Goal: Transaction & Acquisition: Share content

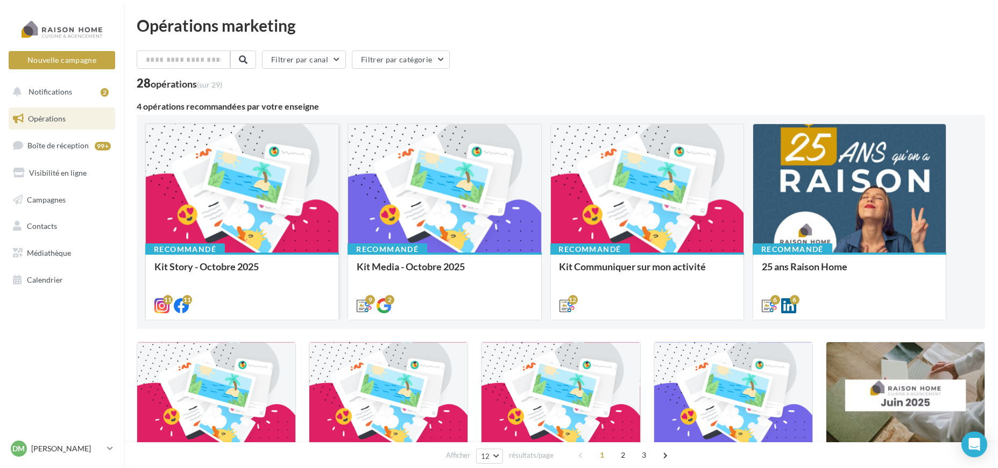
click at [219, 200] on div at bounding box center [242, 189] width 193 height 130
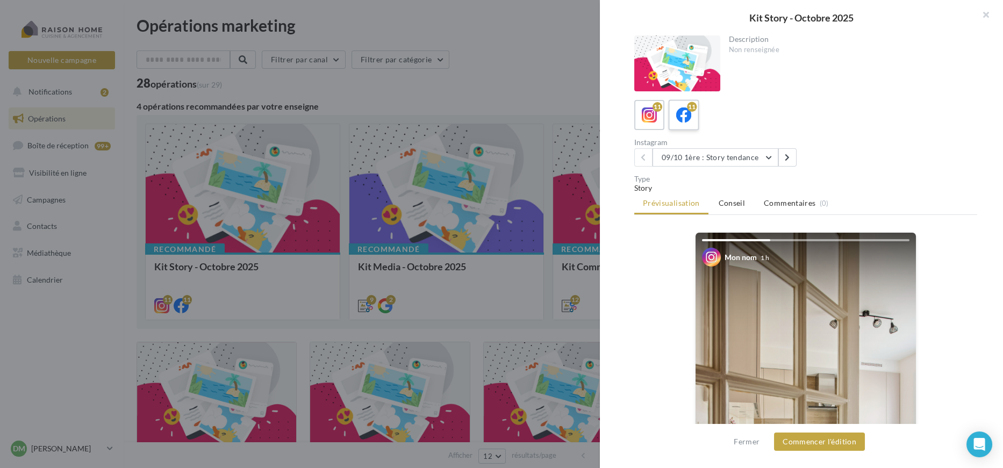
click at [684, 118] on icon at bounding box center [684, 116] width 16 height 16
click at [823, 446] on button "Commencer l'édition" at bounding box center [819, 442] width 91 height 18
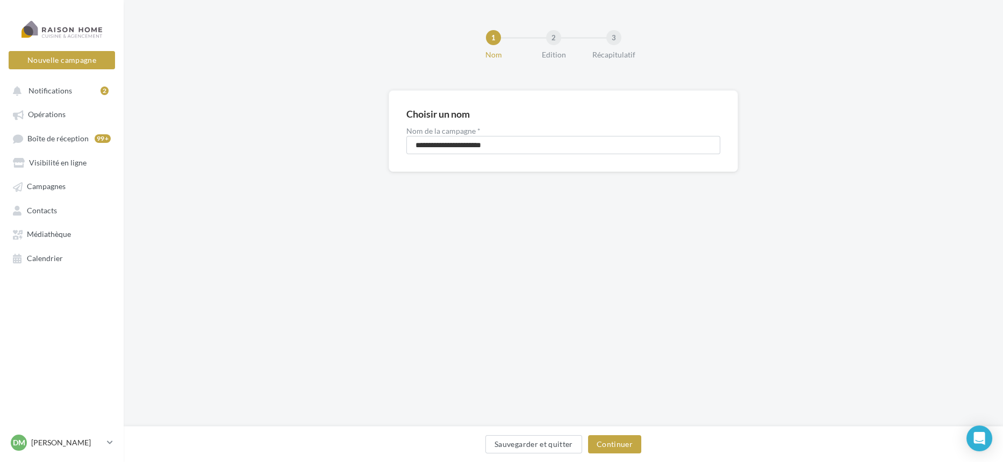
click at [625, 458] on div "Sauvegarder et quitter Continuer" at bounding box center [563, 447] width 863 height 23
click at [626, 446] on button "Continuer" at bounding box center [614, 445] width 53 height 18
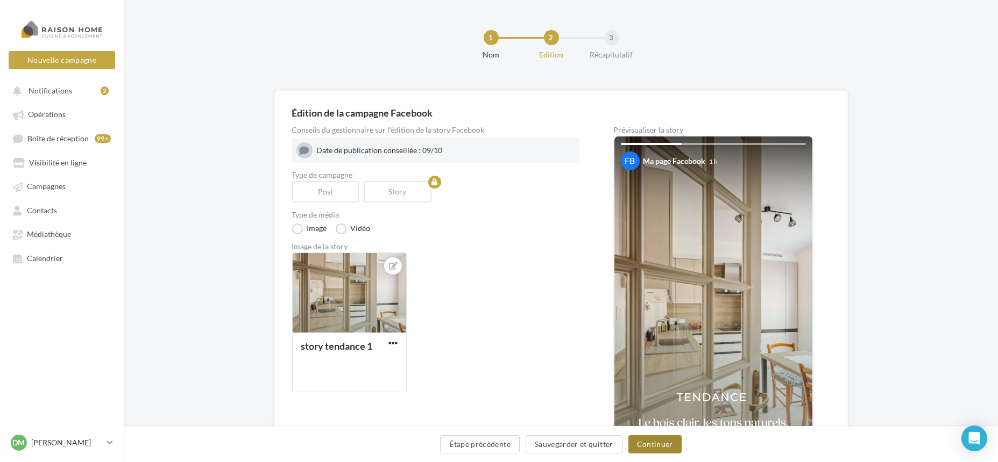
click at [664, 452] on button "Continuer" at bounding box center [654, 445] width 53 height 18
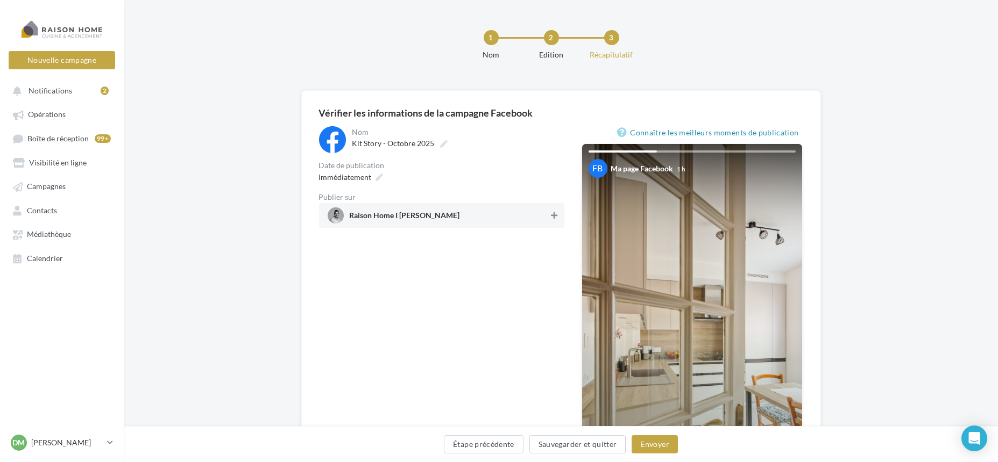
click at [552, 215] on icon at bounding box center [554, 216] width 6 height 8
click at [654, 446] on button "Envoyer" at bounding box center [654, 445] width 46 height 18
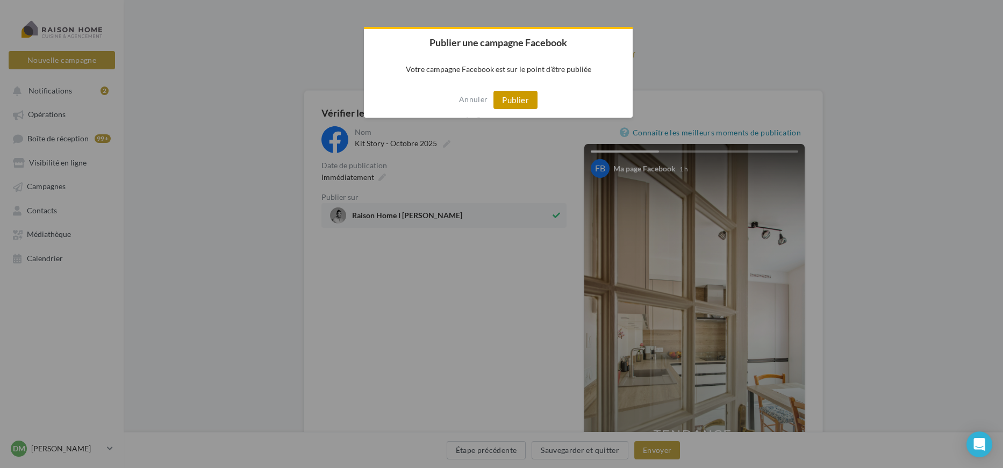
click at [523, 105] on button "Publier" at bounding box center [516, 100] width 44 height 18
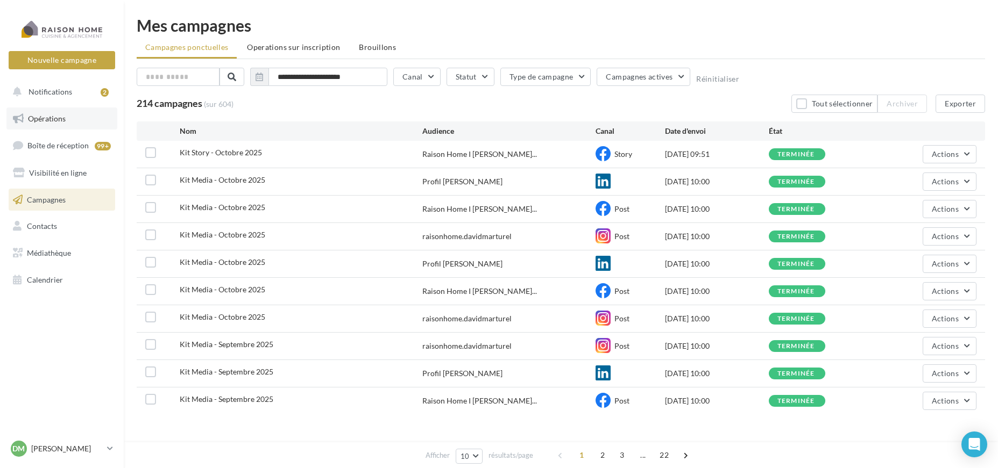
click at [85, 121] on link "Opérations" at bounding box center [61, 119] width 111 height 23
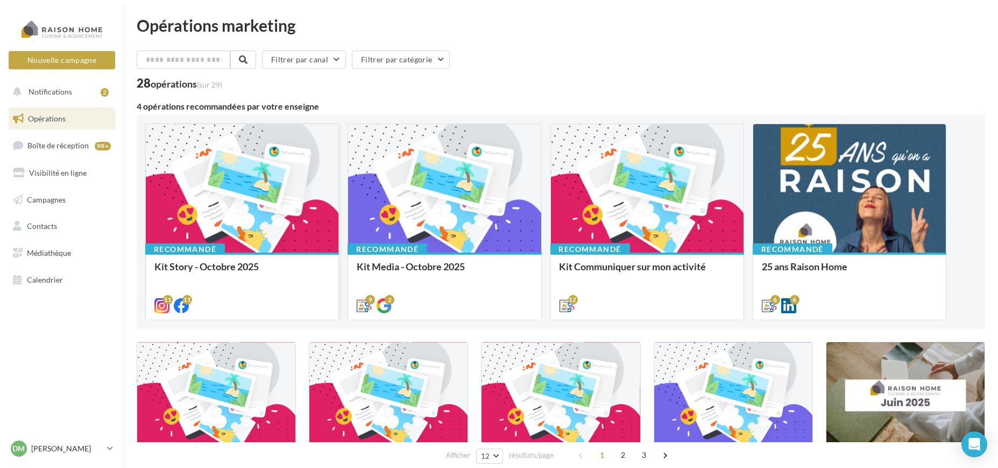
click at [260, 219] on div at bounding box center [242, 189] width 193 height 130
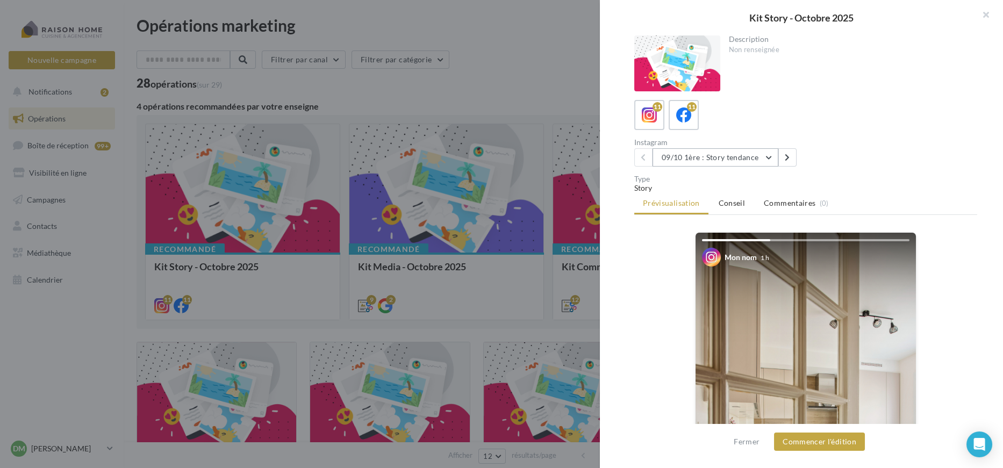
click at [741, 160] on button "09/10 1ère : Story tendance" at bounding box center [716, 157] width 126 height 18
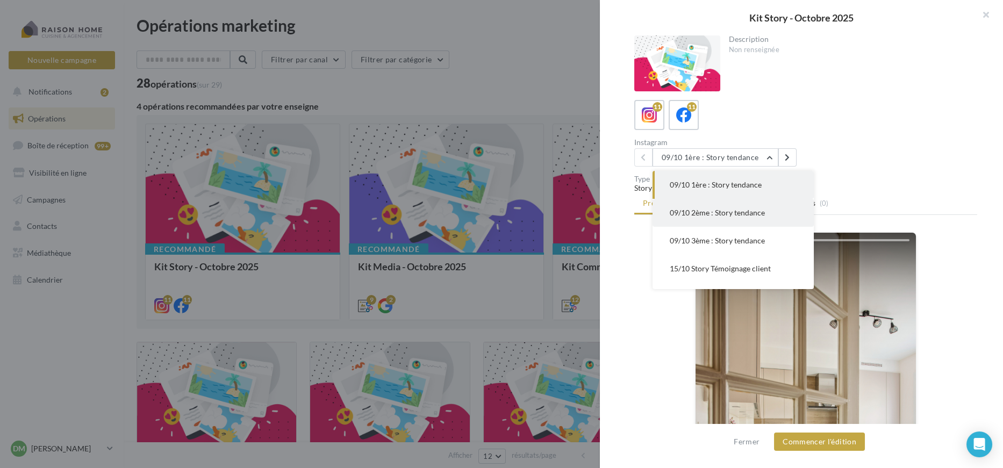
click at [732, 211] on span "09/10 2ème : Story tendance" at bounding box center [717, 212] width 95 height 9
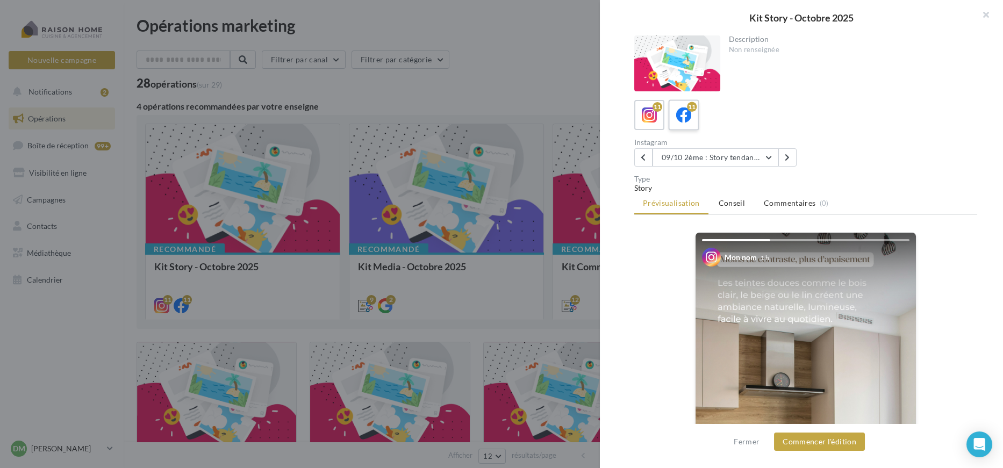
click at [688, 114] on icon at bounding box center [684, 116] width 16 height 16
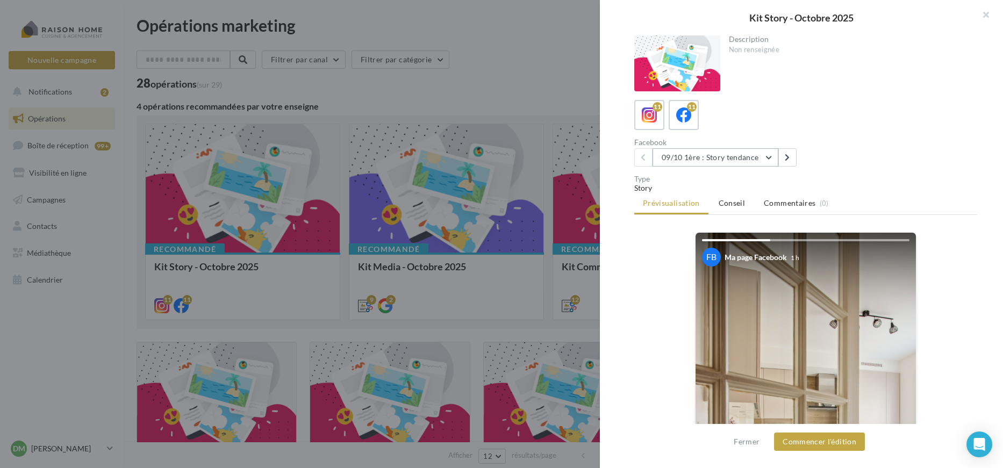
click at [735, 156] on button "09/10 1ère : Story tendance" at bounding box center [716, 157] width 126 height 18
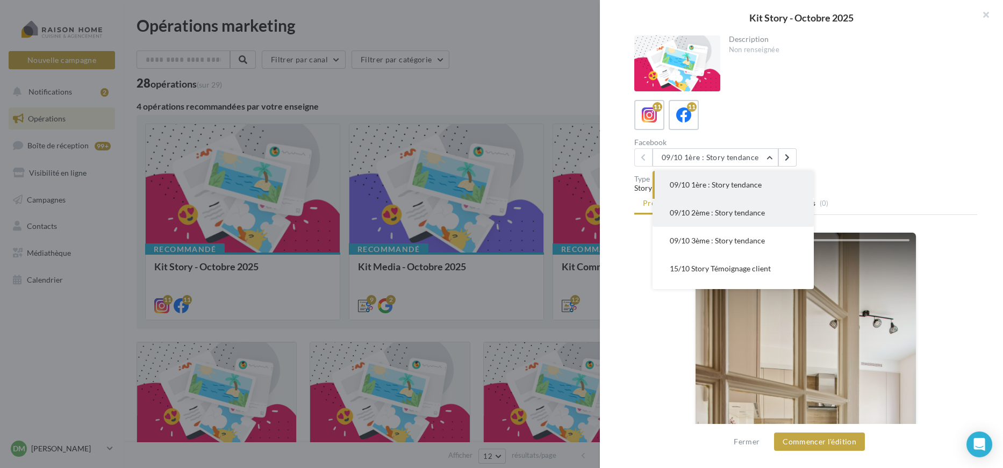
click at [724, 212] on span "09/10 2ème : Story tendance" at bounding box center [717, 212] width 95 height 9
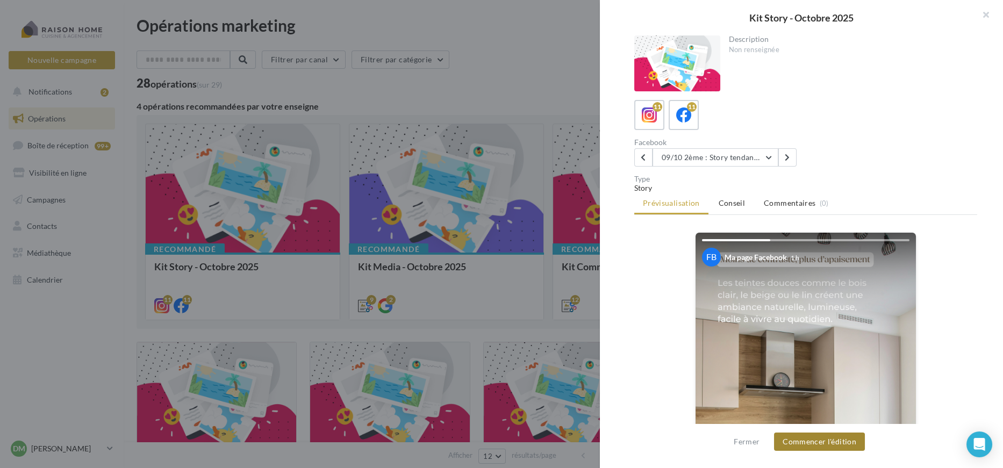
drag, startPoint x: 807, startPoint y: 446, endPoint x: 812, endPoint y: 437, distance: 10.6
click at [812, 437] on button "Commencer l'édition" at bounding box center [819, 442] width 91 height 18
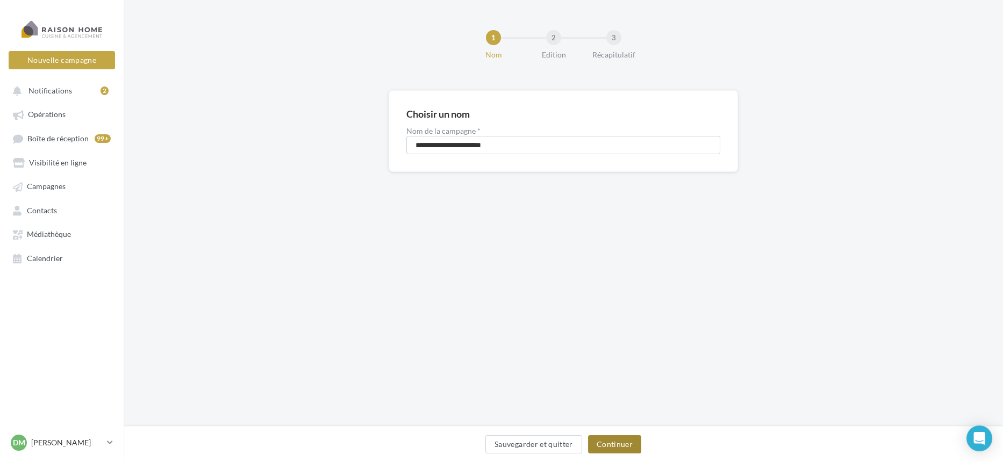
click at [609, 451] on button "Continuer" at bounding box center [614, 445] width 53 height 18
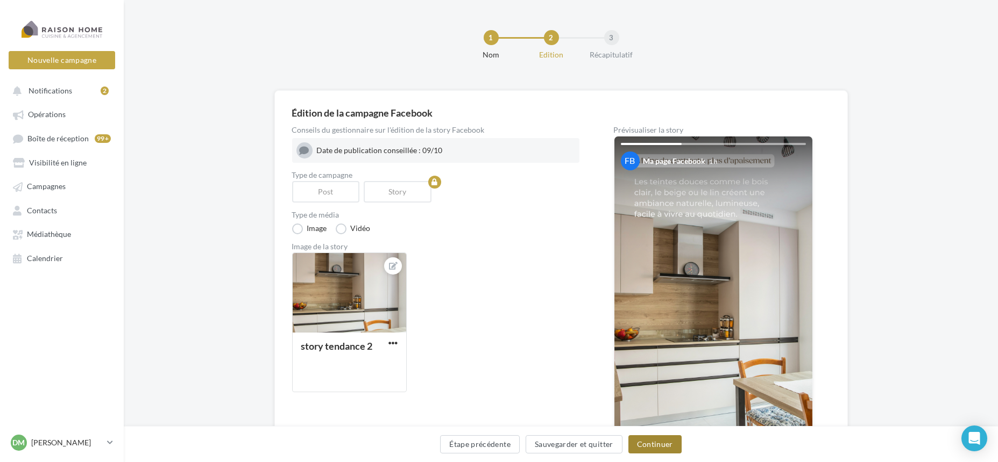
click at [663, 446] on button "Continuer" at bounding box center [654, 445] width 53 height 18
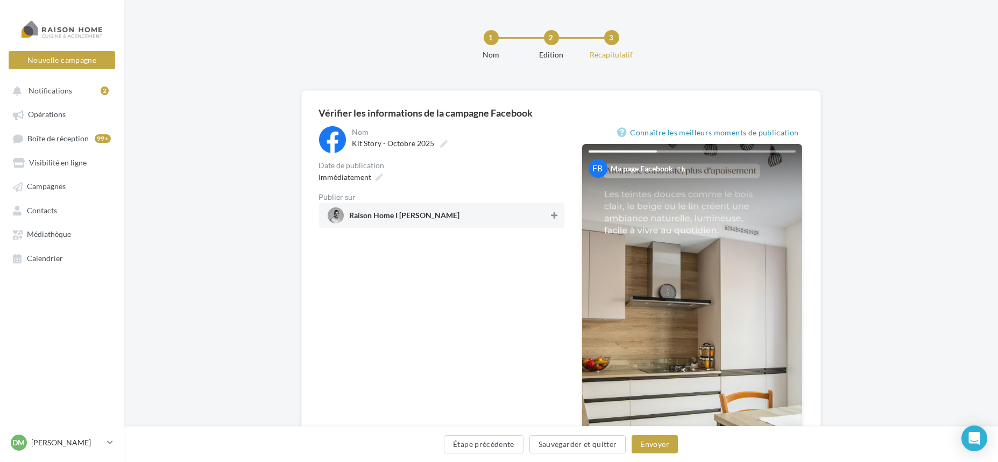
click at [556, 216] on icon at bounding box center [554, 216] width 6 height 8
drag, startPoint x: 646, startPoint y: 455, endPoint x: 646, endPoint y: 450, distance: 5.4
click at [646, 454] on div "Étape précédente Sauvegarder et quitter Envoyer" at bounding box center [560, 447] width 857 height 23
click at [646, 447] on button "Envoyer" at bounding box center [654, 445] width 46 height 18
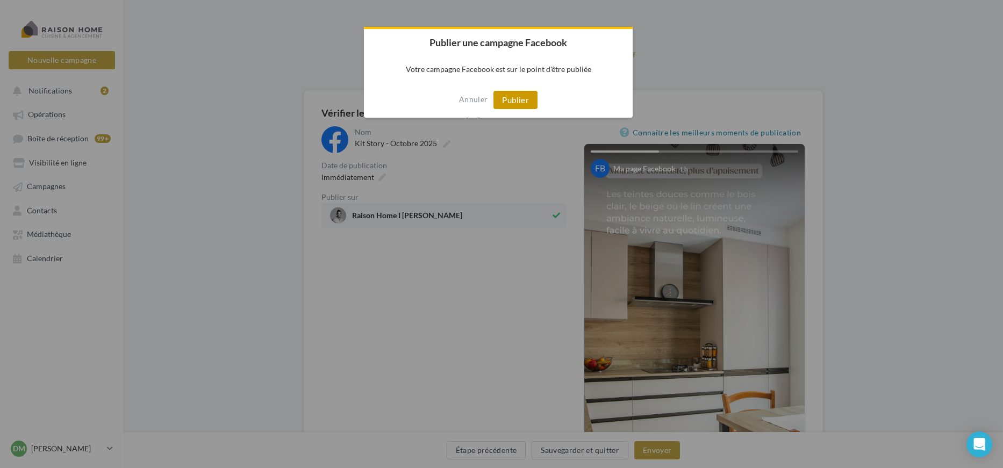
click at [501, 109] on button "Publier" at bounding box center [516, 100] width 44 height 18
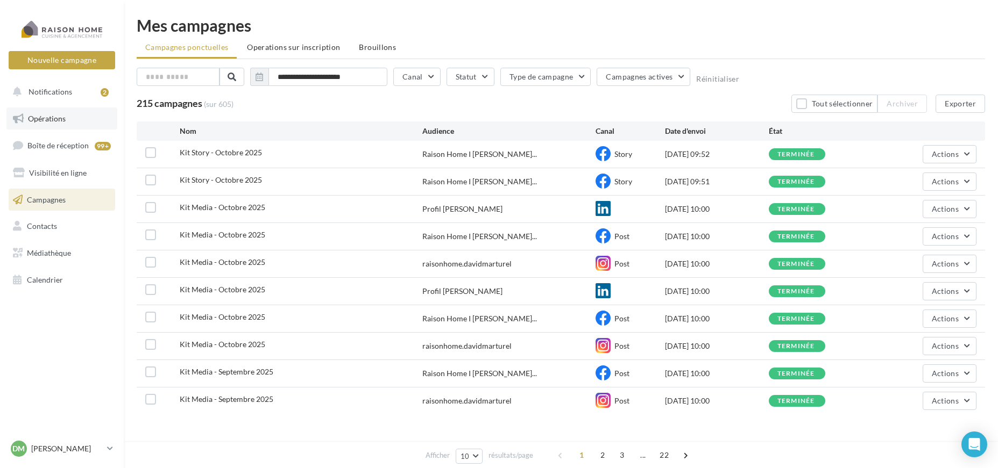
click at [56, 129] on link "Opérations" at bounding box center [61, 119] width 111 height 23
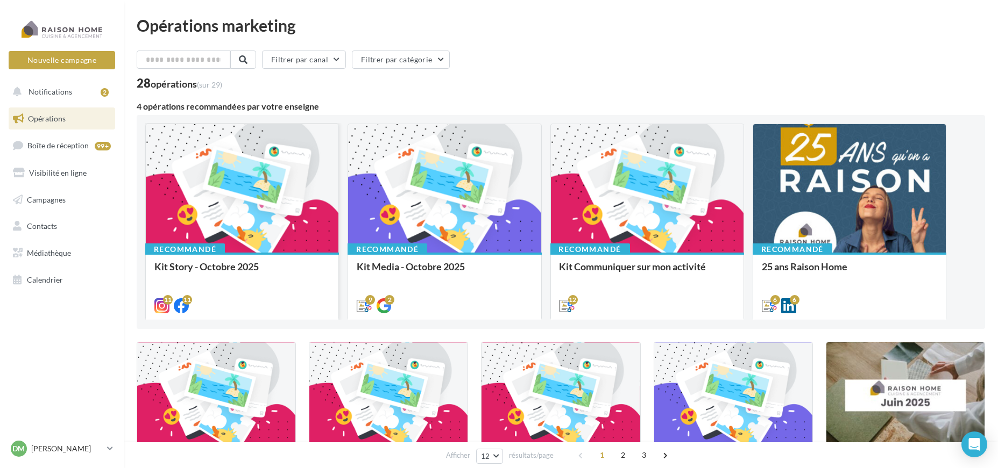
click at [287, 191] on div at bounding box center [242, 189] width 193 height 130
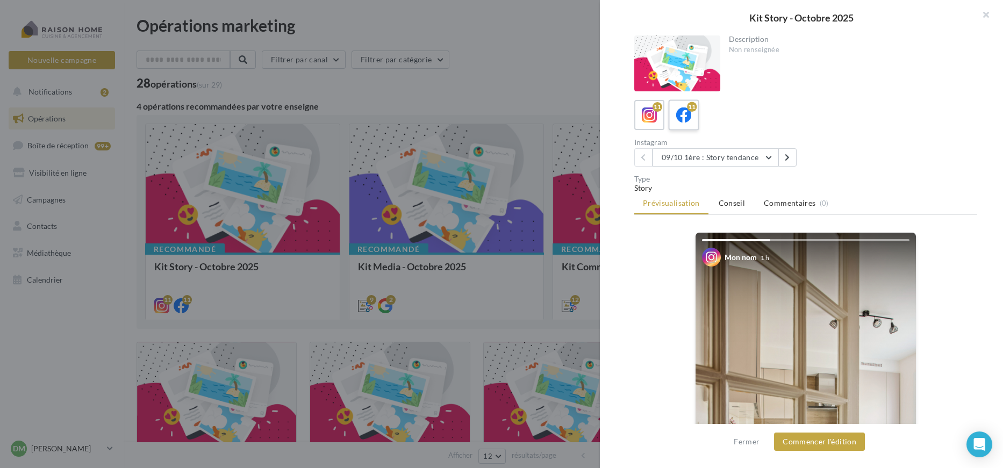
click at [697, 123] on label "11" at bounding box center [683, 114] width 31 height 31
click at [727, 157] on button "09/10 1ère : Story tendance" at bounding box center [716, 157] width 126 height 18
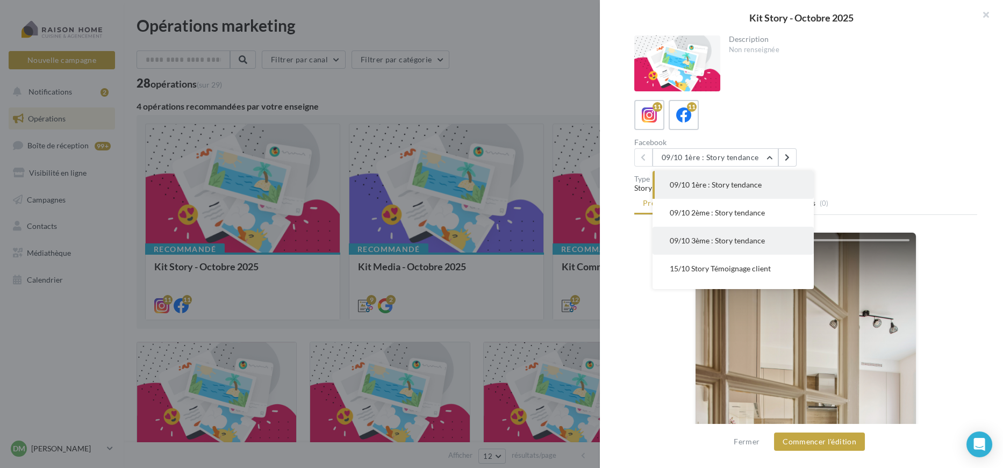
click at [728, 231] on button "09/10 3ème : Story tendance" at bounding box center [733, 241] width 161 height 28
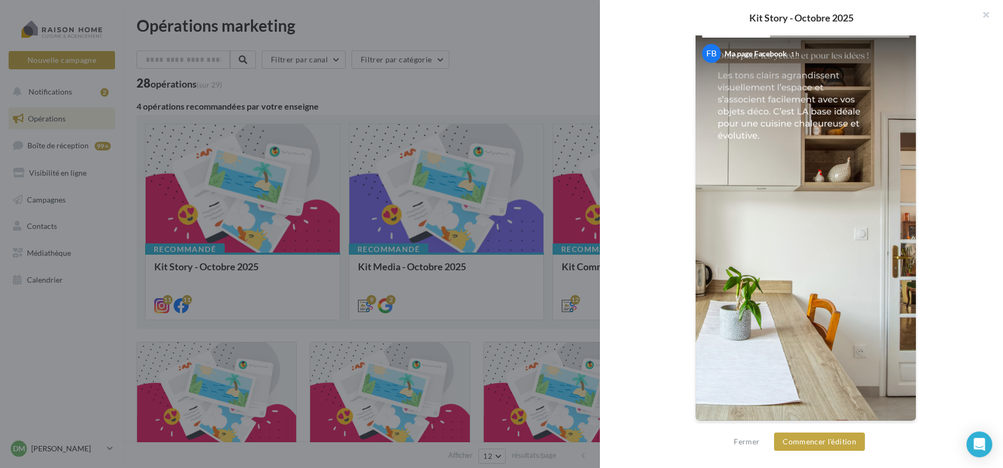
scroll to position [25, 0]
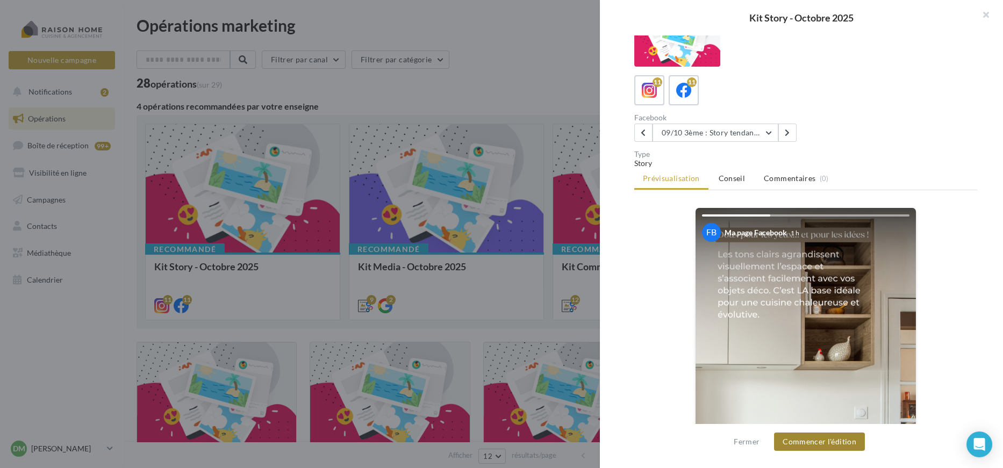
click at [817, 440] on button "Commencer l'édition" at bounding box center [819, 442] width 91 height 18
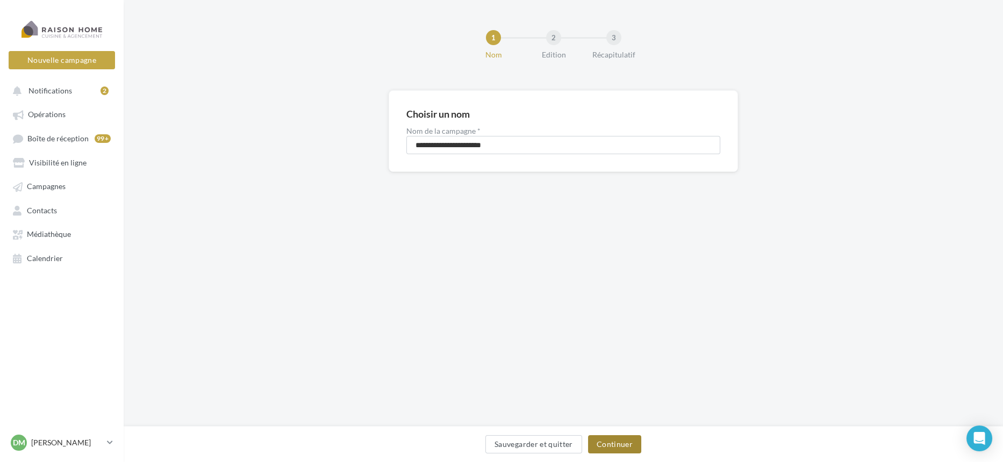
click at [622, 436] on button "Continuer" at bounding box center [614, 445] width 53 height 18
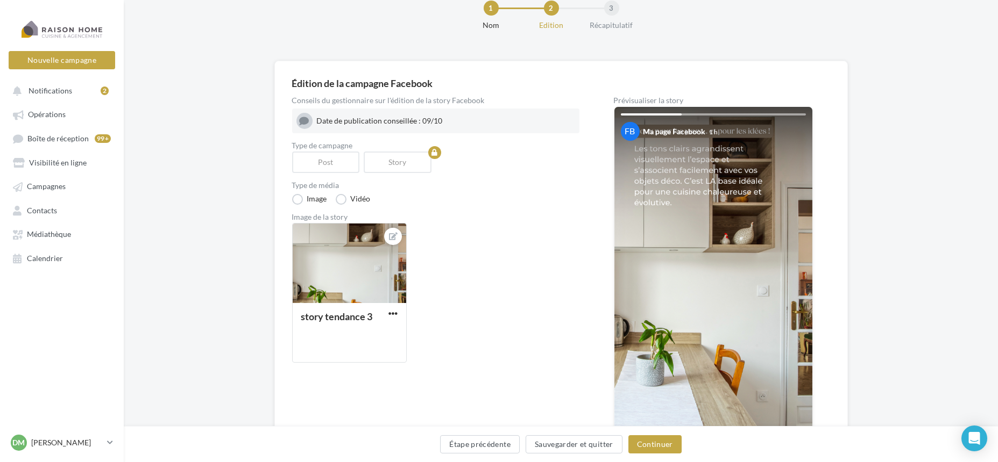
scroll to position [119, 0]
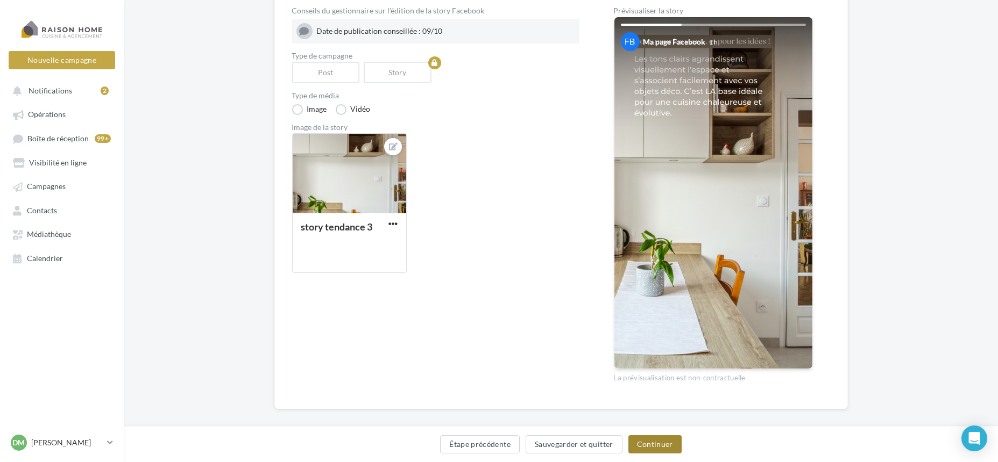
click at [661, 445] on button "Continuer" at bounding box center [654, 445] width 53 height 18
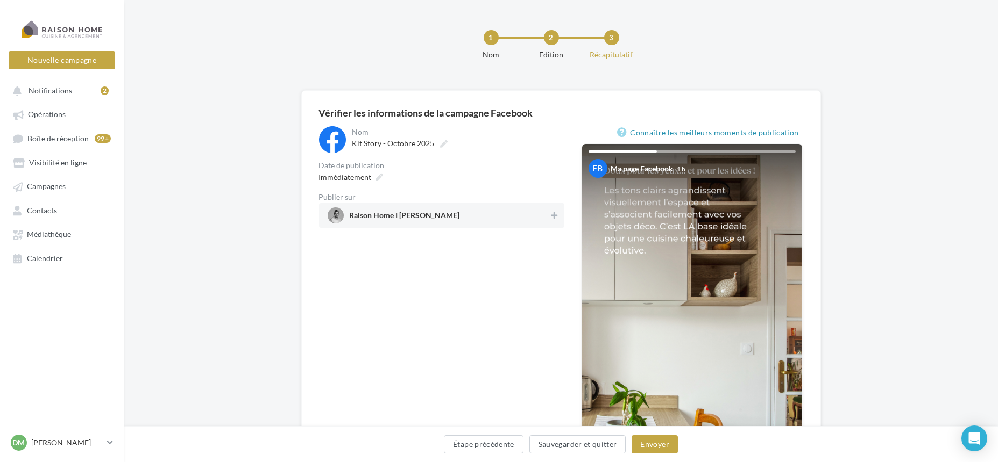
click at [381, 187] on div "**********" at bounding box center [441, 177] width 245 height 102
click at [558, 195] on div "Publier sur Raison Home I David Marturel" at bounding box center [441, 211] width 245 height 34
click at [552, 218] on icon at bounding box center [554, 216] width 6 height 8
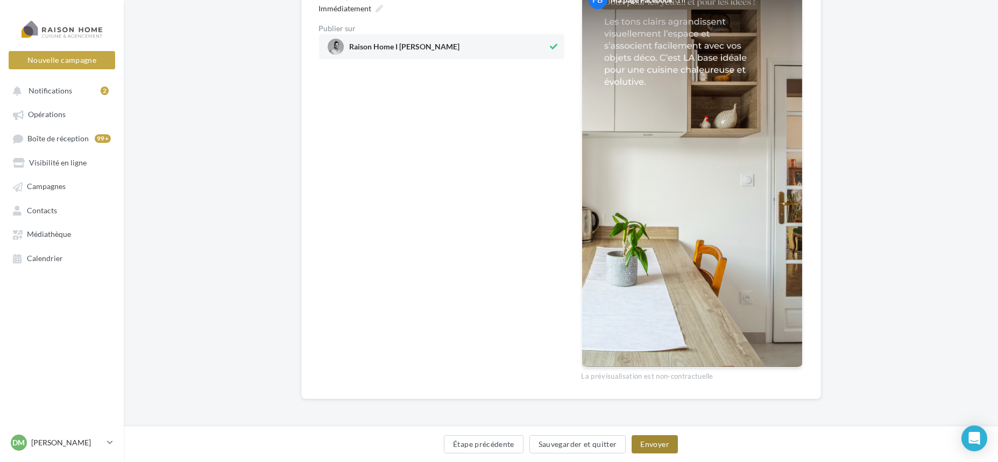
click at [656, 443] on button "Envoyer" at bounding box center [654, 445] width 46 height 18
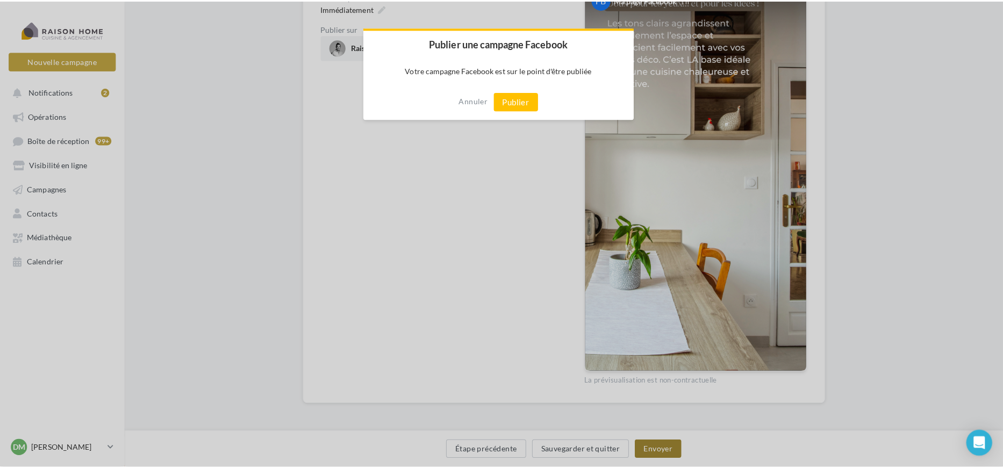
scroll to position [163, 0]
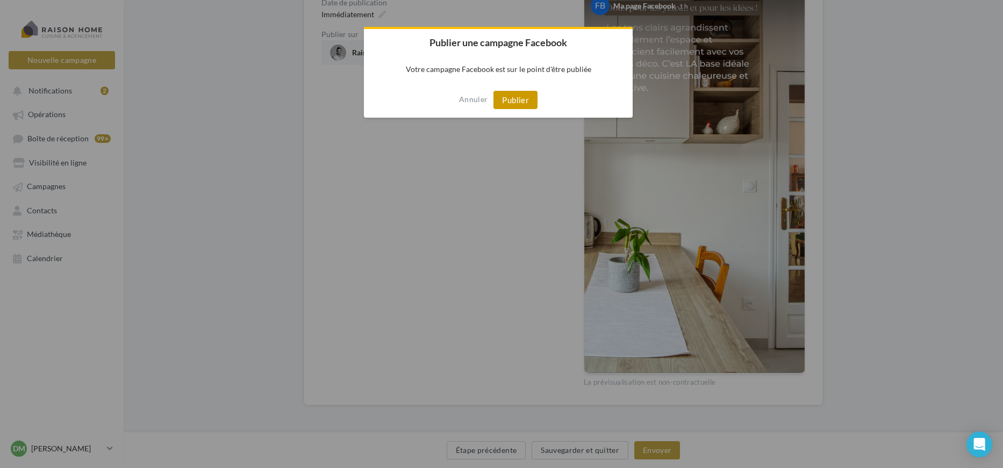
click at [526, 101] on button "Publier" at bounding box center [516, 100] width 44 height 18
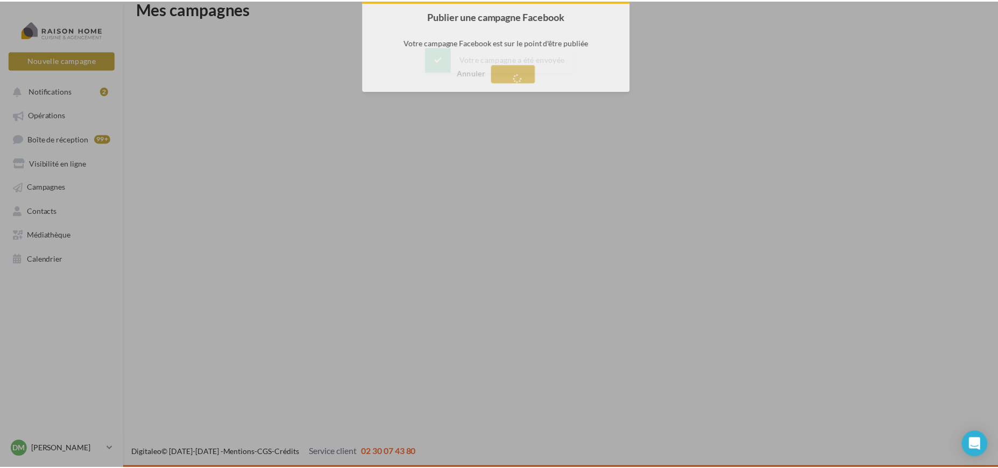
scroll to position [17, 0]
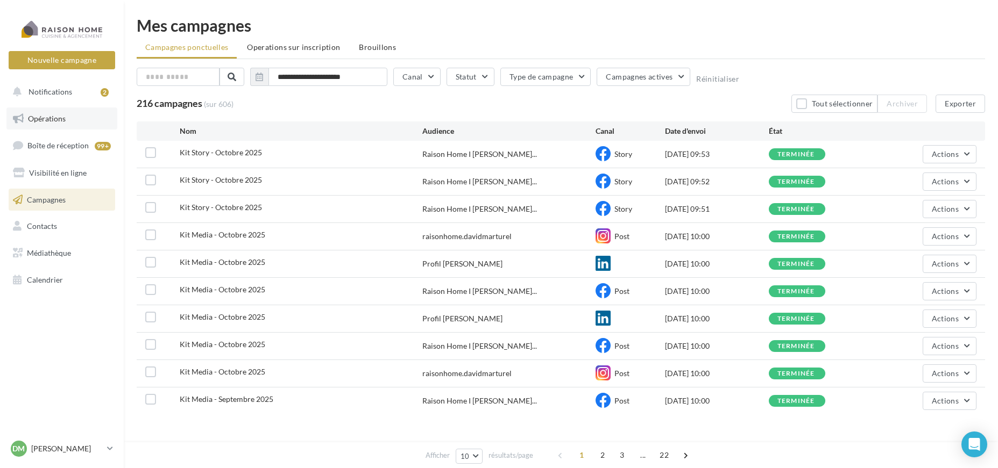
click at [61, 122] on span "Opérations" at bounding box center [47, 118] width 38 height 9
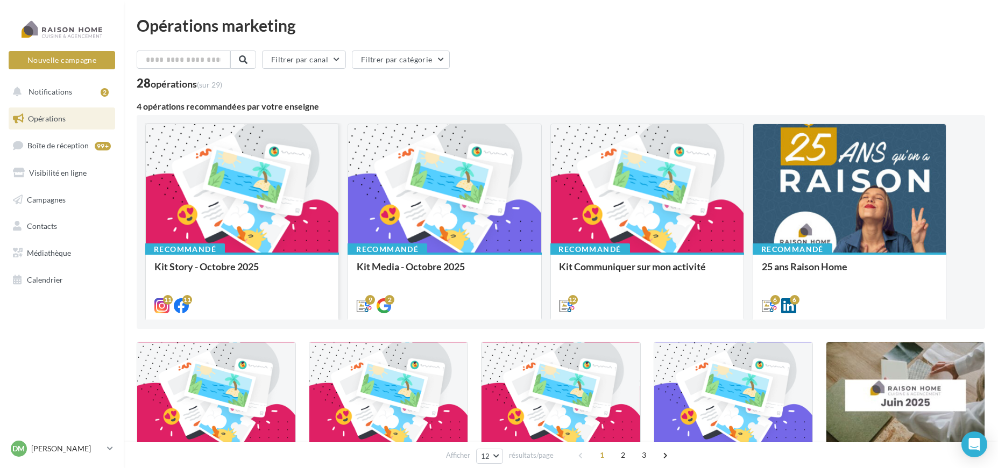
click at [281, 185] on div at bounding box center [242, 189] width 193 height 130
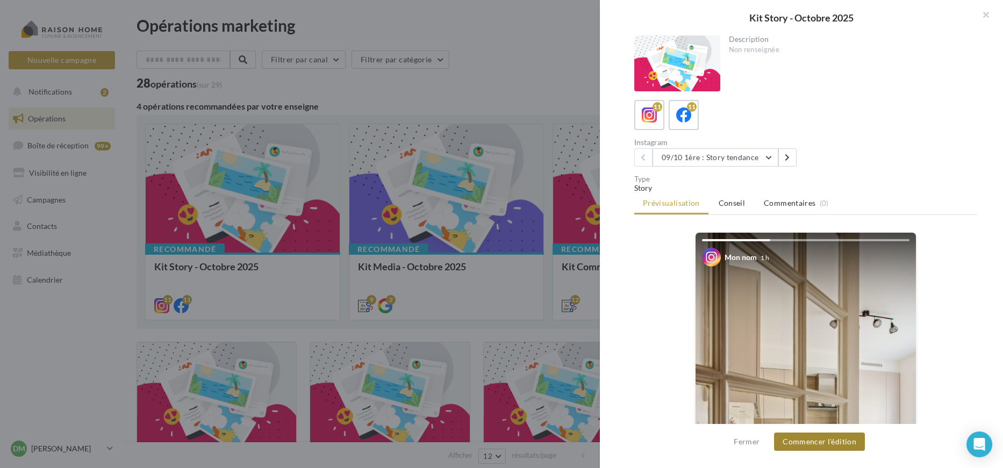
click at [811, 445] on button "Commencer l'édition" at bounding box center [819, 442] width 91 height 18
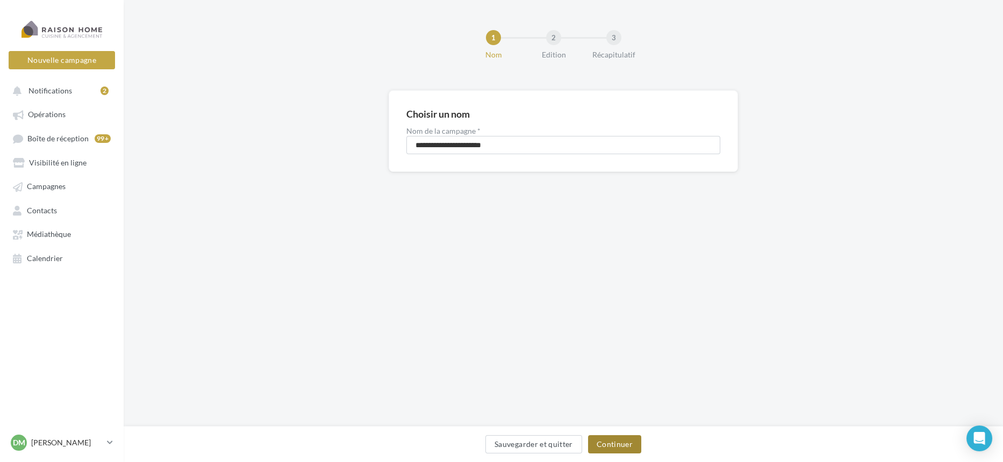
click at [631, 450] on button "Continuer" at bounding box center [614, 445] width 53 height 18
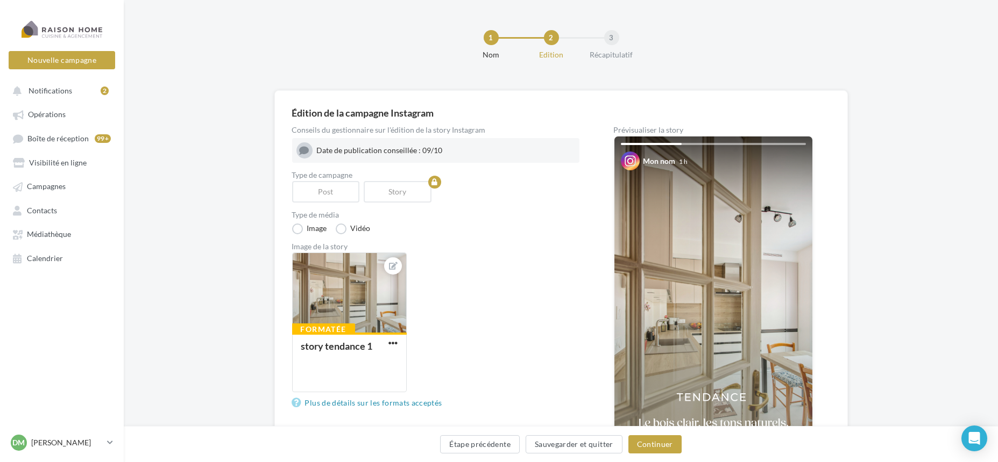
click at [643, 455] on div "Étape précédente Sauvegarder et quitter Continuer" at bounding box center [560, 447] width 857 height 23
click at [642, 447] on button "Continuer" at bounding box center [654, 445] width 53 height 18
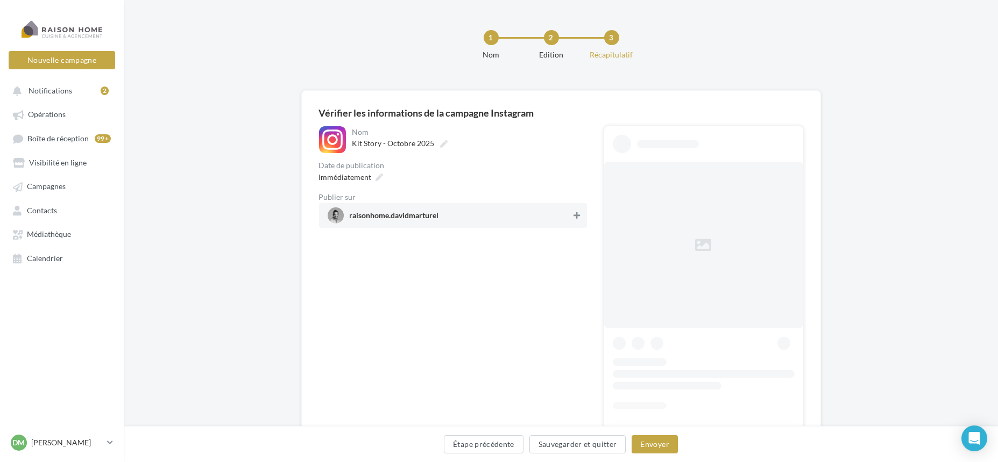
click at [580, 217] on button at bounding box center [576, 215] width 11 height 13
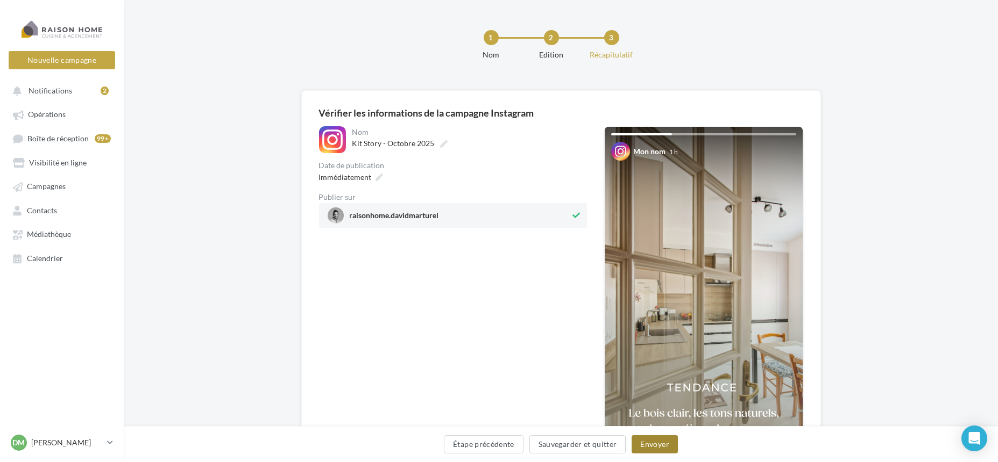
click at [651, 448] on button "Envoyer" at bounding box center [654, 445] width 46 height 18
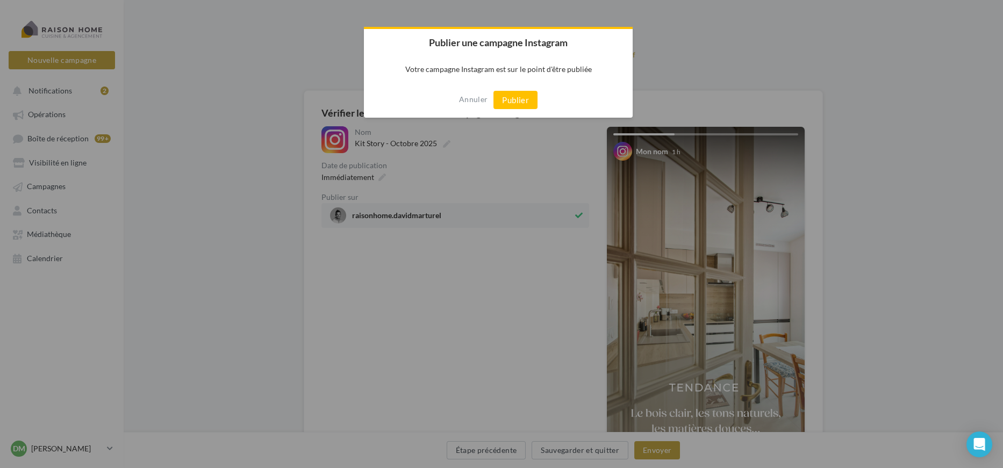
click at [525, 89] on div "Annuler Publier" at bounding box center [498, 99] width 269 height 35
click at [524, 102] on button "Publier" at bounding box center [516, 100] width 44 height 18
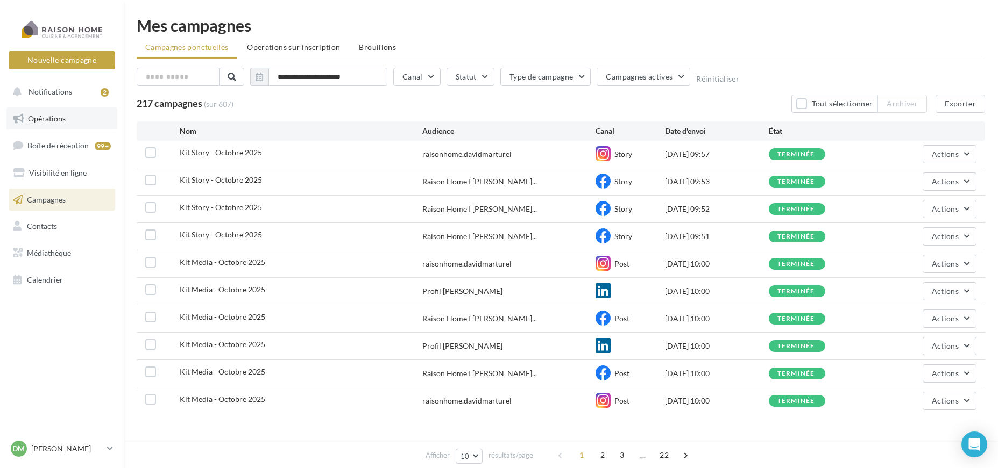
click at [85, 122] on link "Opérations" at bounding box center [61, 119] width 111 height 23
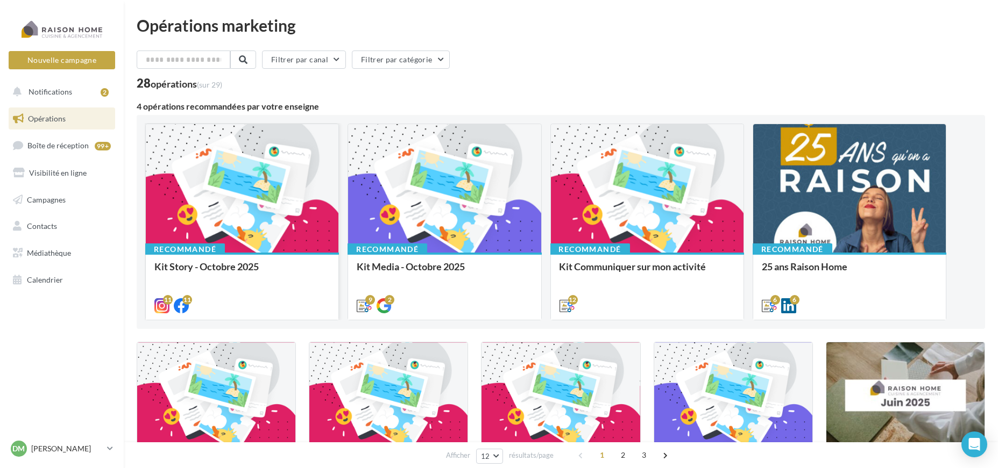
click at [220, 167] on div at bounding box center [242, 189] width 193 height 130
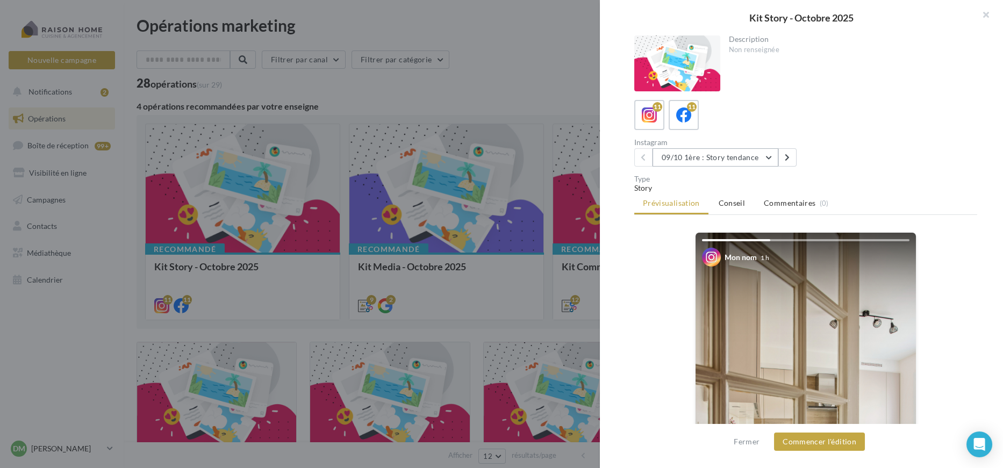
click at [717, 158] on button "09/10 1ère : Story tendance" at bounding box center [716, 157] width 126 height 18
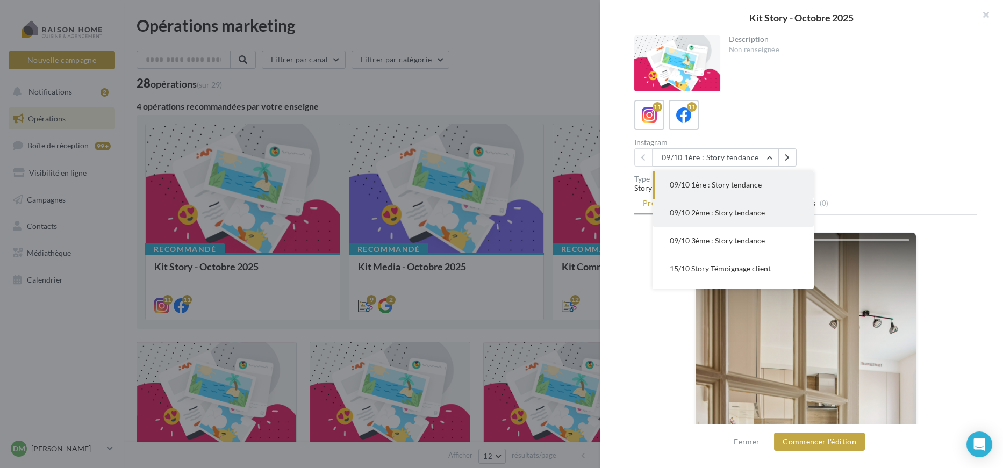
click at [716, 216] on span "09/10 2ème : Story tendance" at bounding box center [717, 212] width 95 height 9
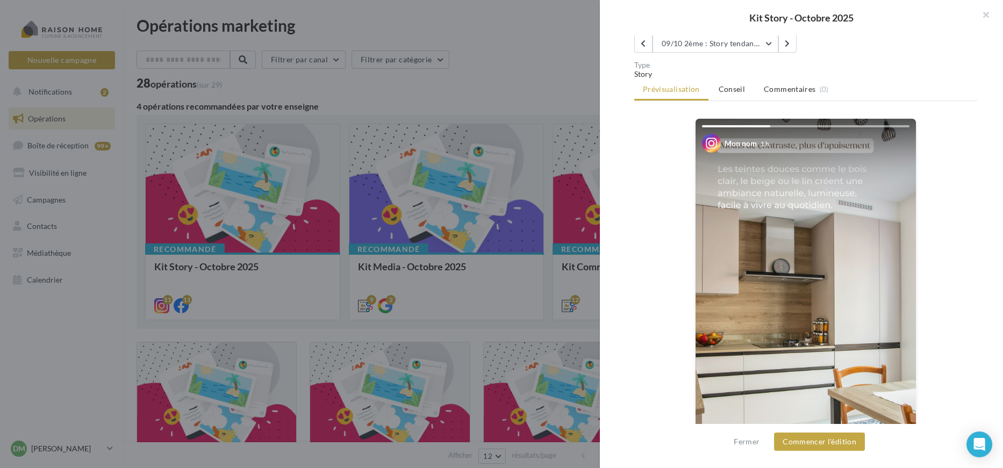
scroll to position [204, 0]
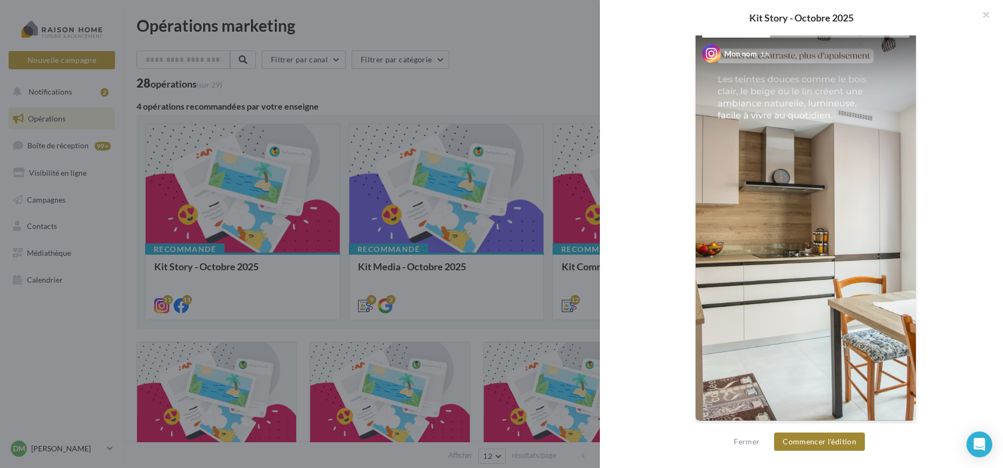
click at [844, 445] on button "Commencer l'édition" at bounding box center [819, 442] width 91 height 18
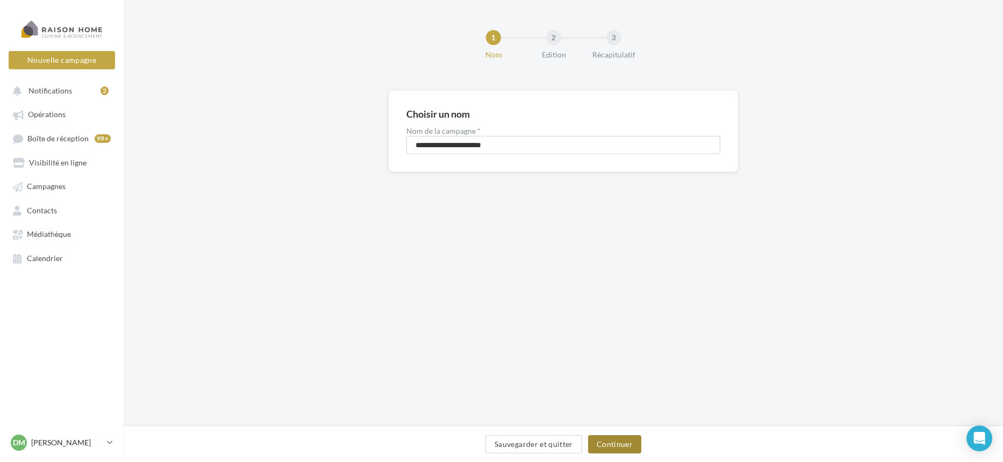
click at [638, 443] on button "Continuer" at bounding box center [614, 445] width 53 height 18
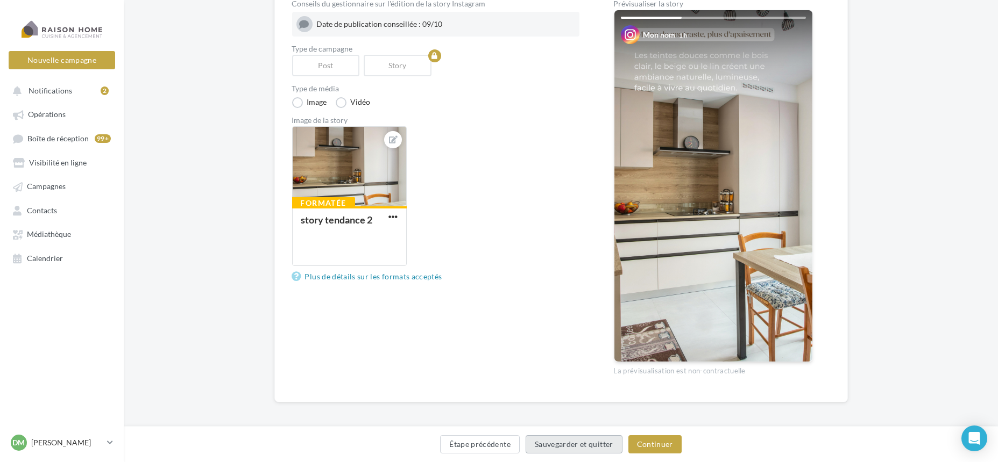
scroll to position [130, 0]
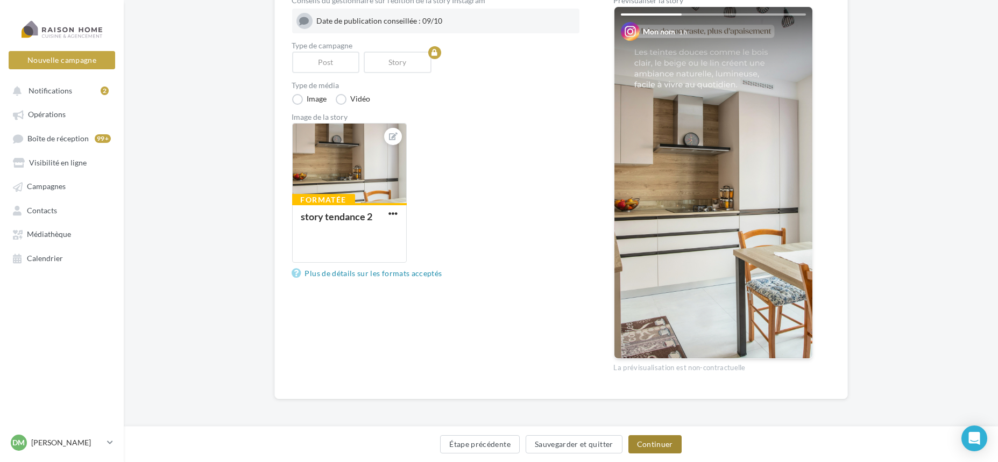
click at [657, 448] on button "Continuer" at bounding box center [654, 445] width 53 height 18
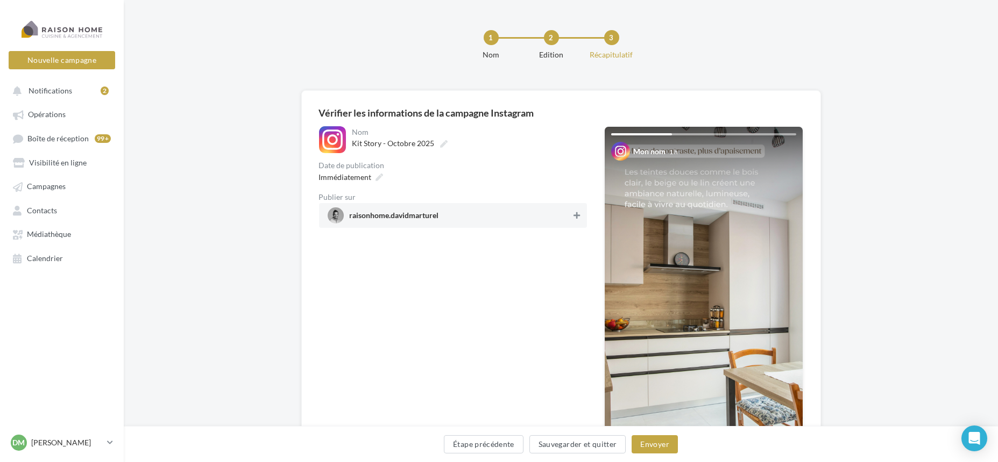
click at [577, 217] on icon at bounding box center [576, 216] width 6 height 8
click at [665, 439] on button "Envoyer" at bounding box center [654, 445] width 46 height 18
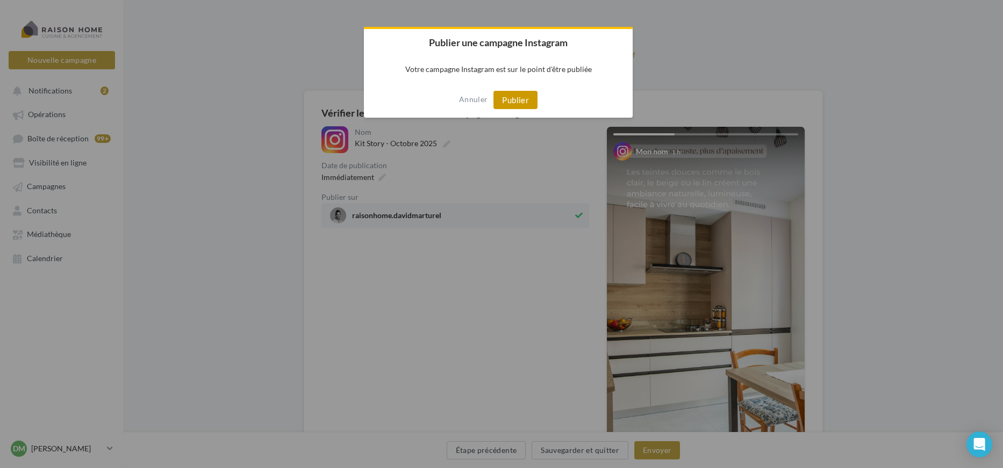
click at [518, 101] on button "Publier" at bounding box center [516, 100] width 44 height 18
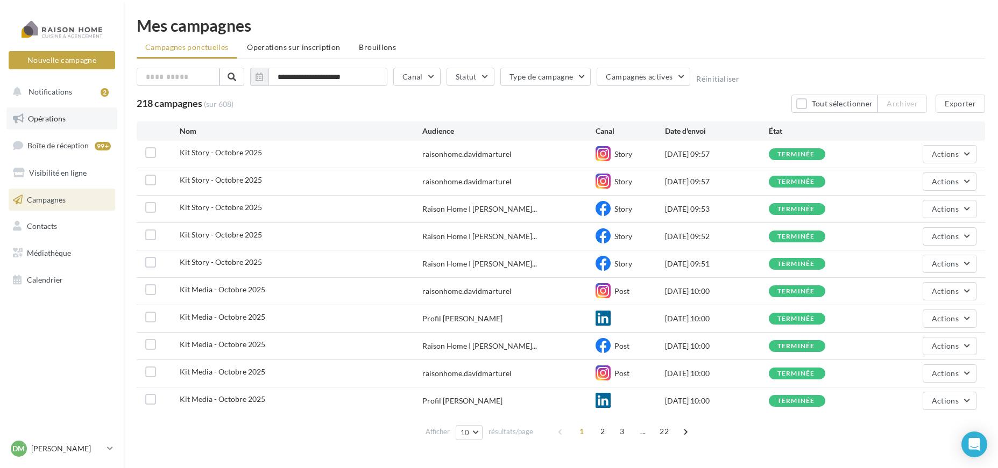
click at [62, 123] on link "Opérations" at bounding box center [61, 119] width 111 height 23
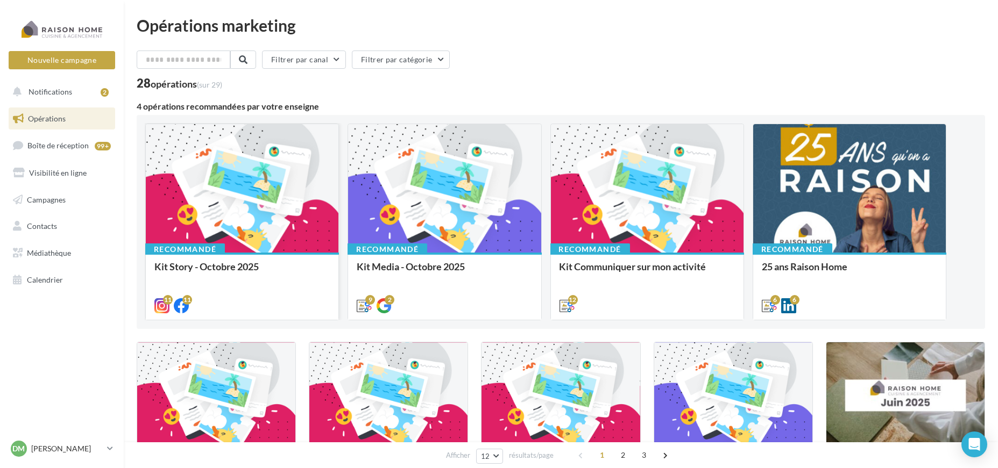
click at [246, 187] on div at bounding box center [242, 189] width 193 height 130
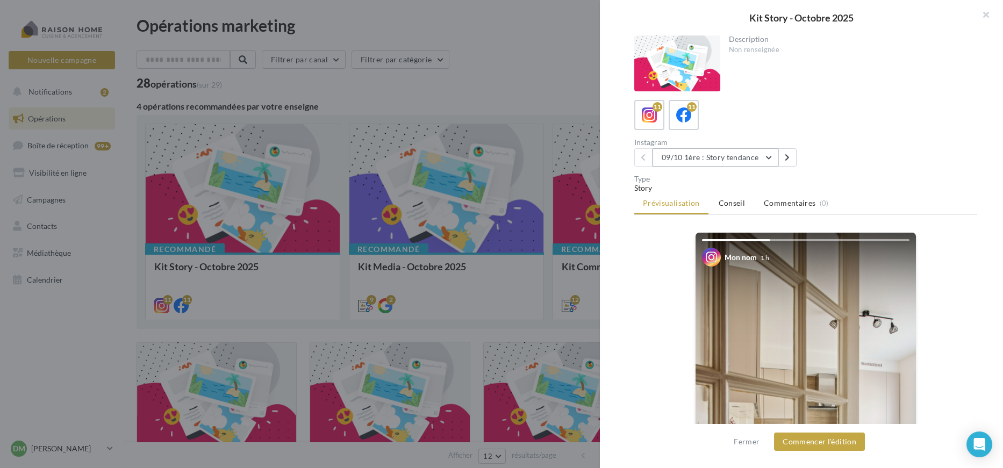
click at [726, 161] on button "09/10 1ère : Story tendance" at bounding box center [716, 157] width 126 height 18
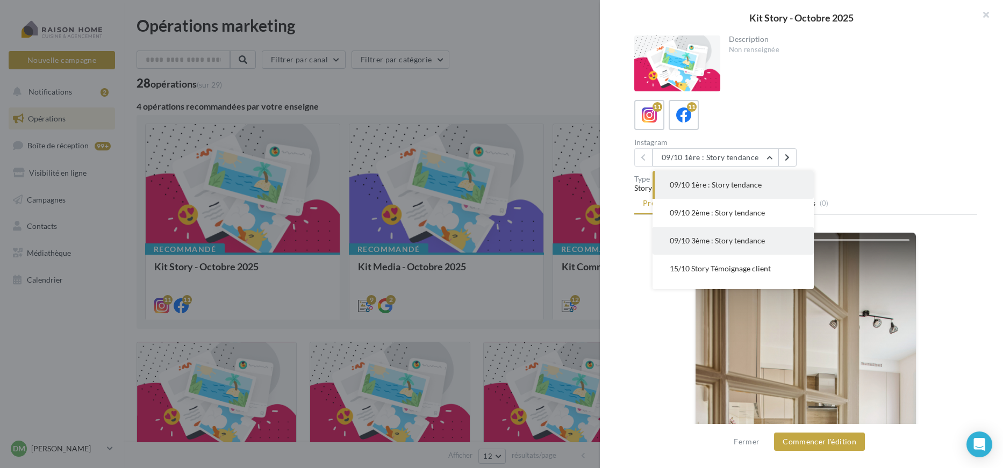
click at [740, 242] on span "09/10 3ème : Story tendance" at bounding box center [717, 240] width 95 height 9
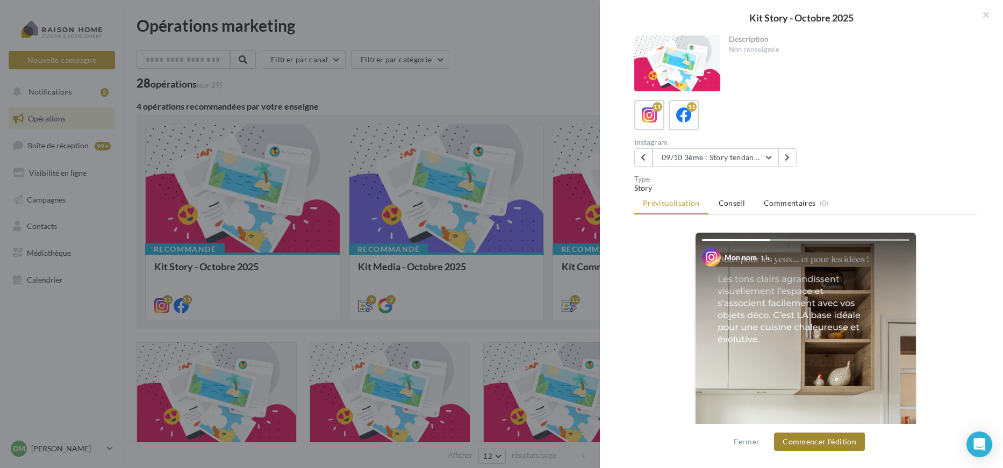
click at [802, 445] on button "Commencer l'édition" at bounding box center [819, 442] width 91 height 18
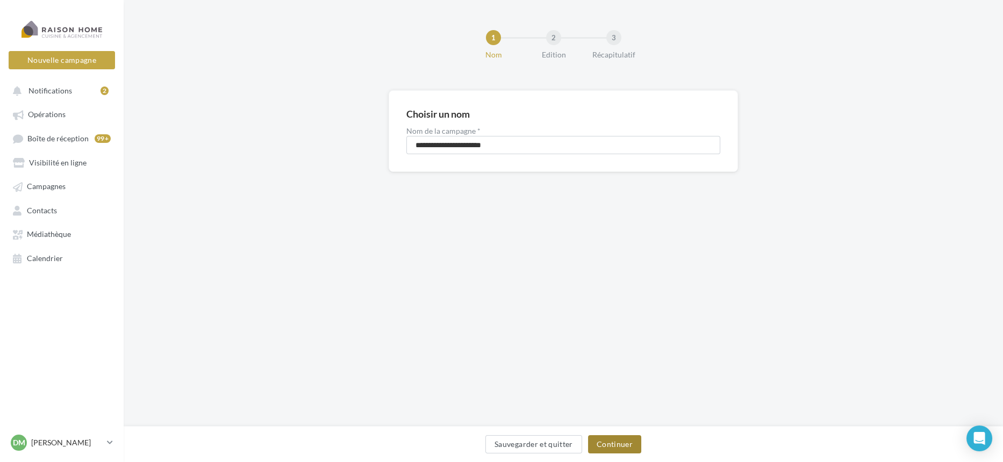
click at [623, 446] on button "Continuer" at bounding box center [614, 445] width 53 height 18
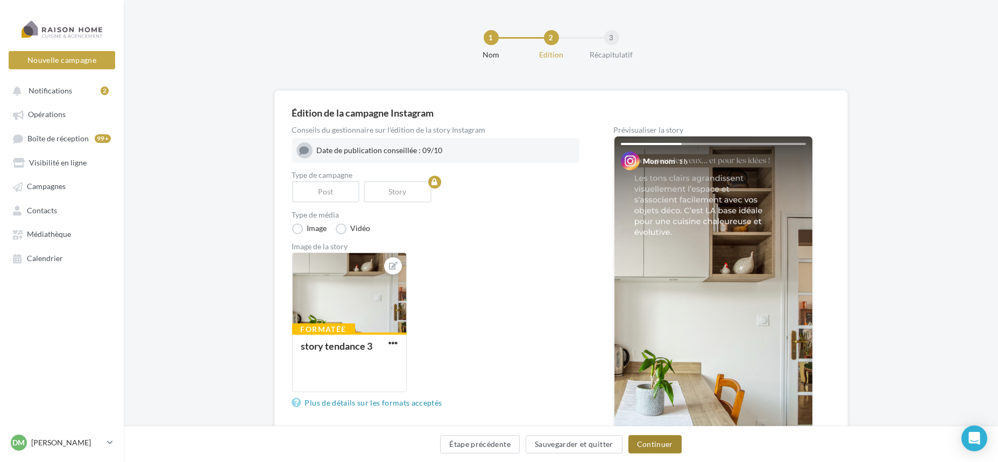
click at [657, 444] on button "Continuer" at bounding box center [654, 445] width 53 height 18
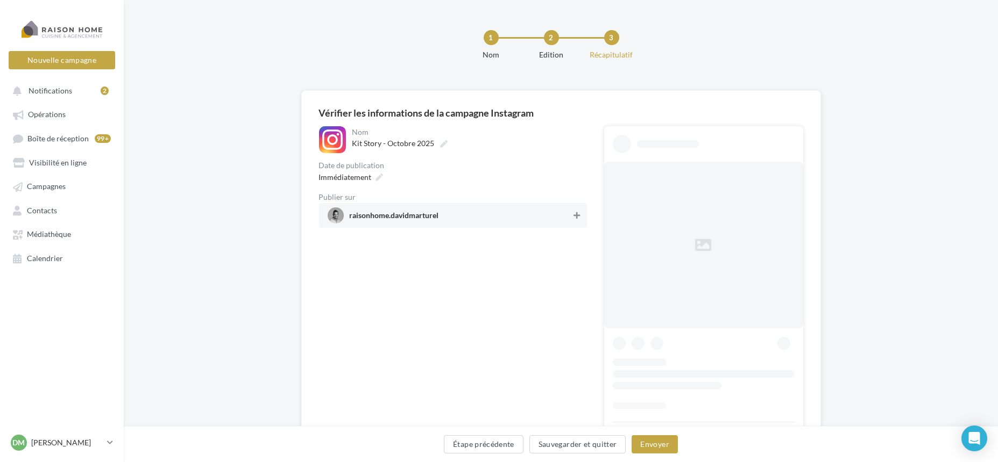
click at [578, 214] on icon at bounding box center [576, 216] width 6 height 8
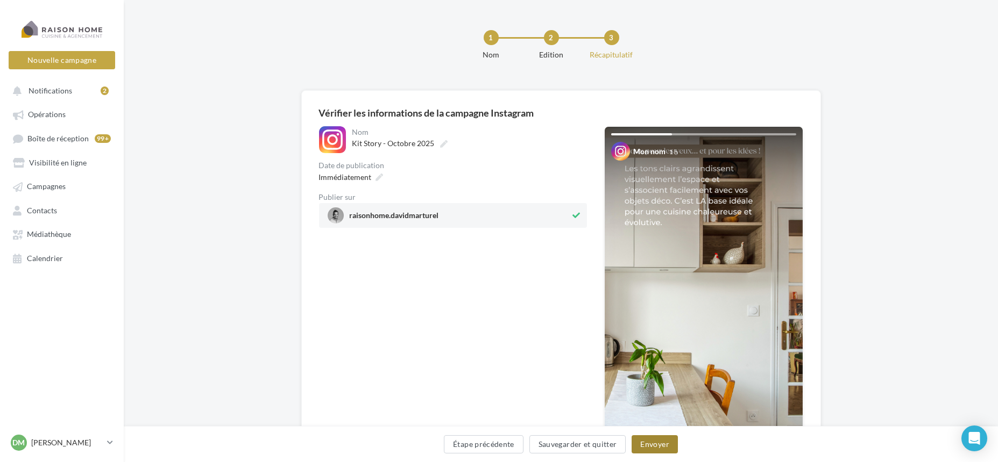
click at [656, 436] on button "Envoyer" at bounding box center [654, 445] width 46 height 18
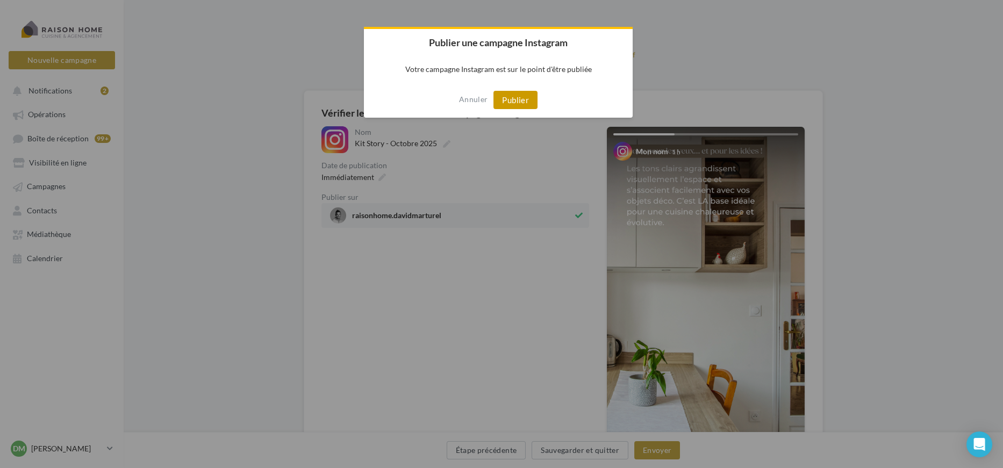
click at [504, 104] on button "Publier" at bounding box center [516, 100] width 44 height 18
